Goal: Check status: Check status

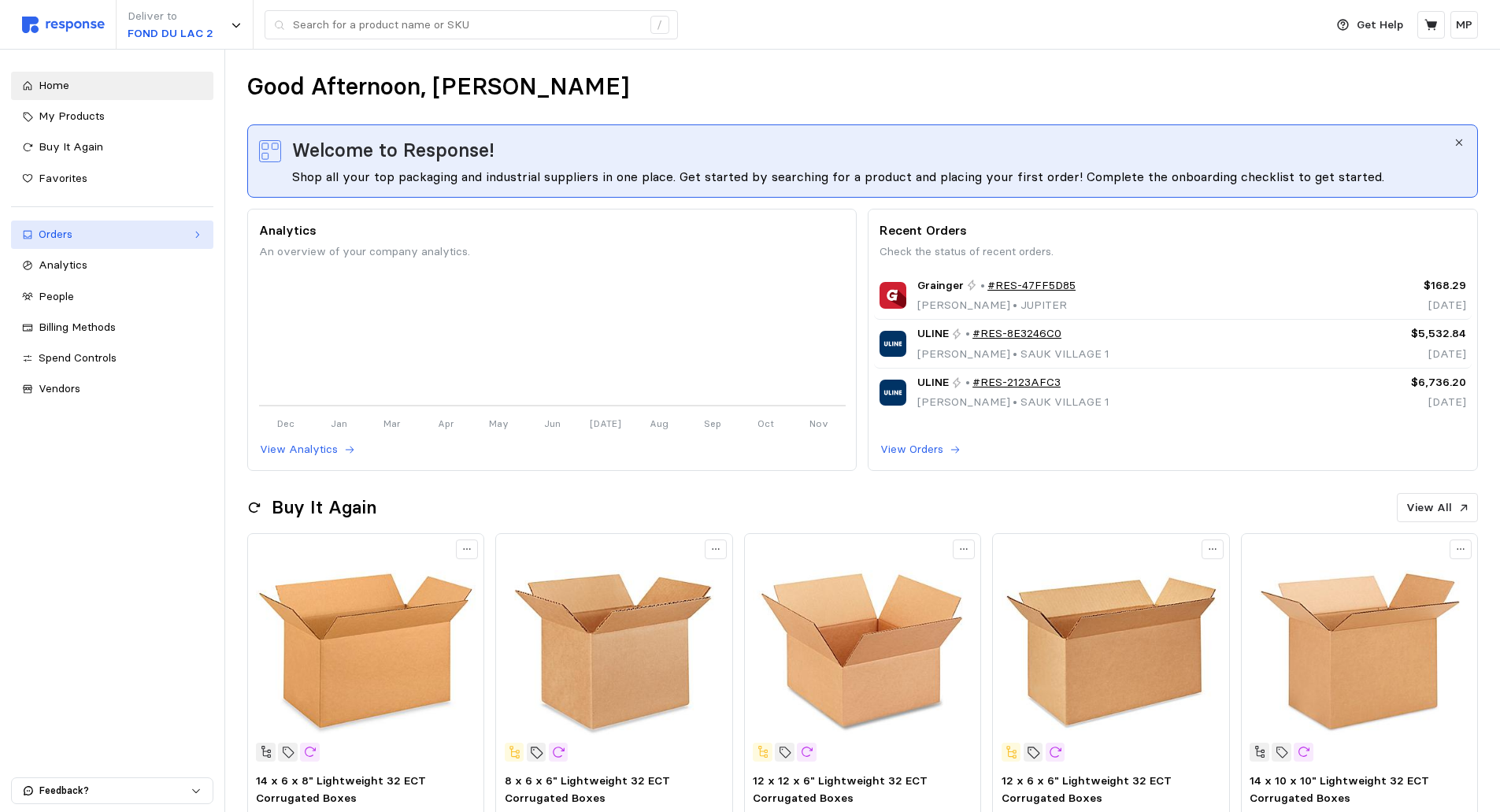
click at [69, 235] on div "Orders" at bounding box center [112, 234] width 147 height 17
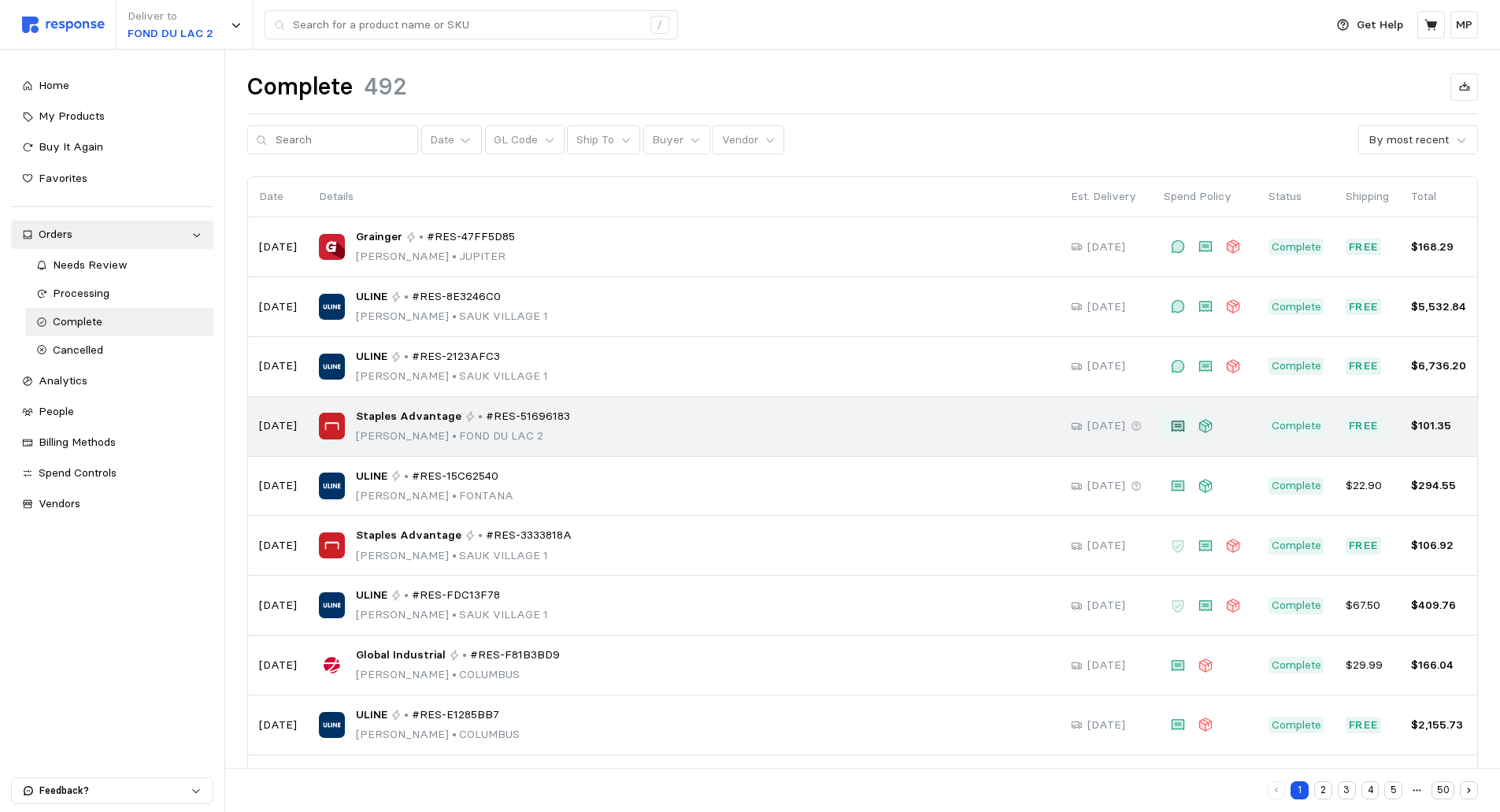
click at [1178, 425] on icon at bounding box center [1178, 426] width 13 height 11
